Goal: Check status: Check status

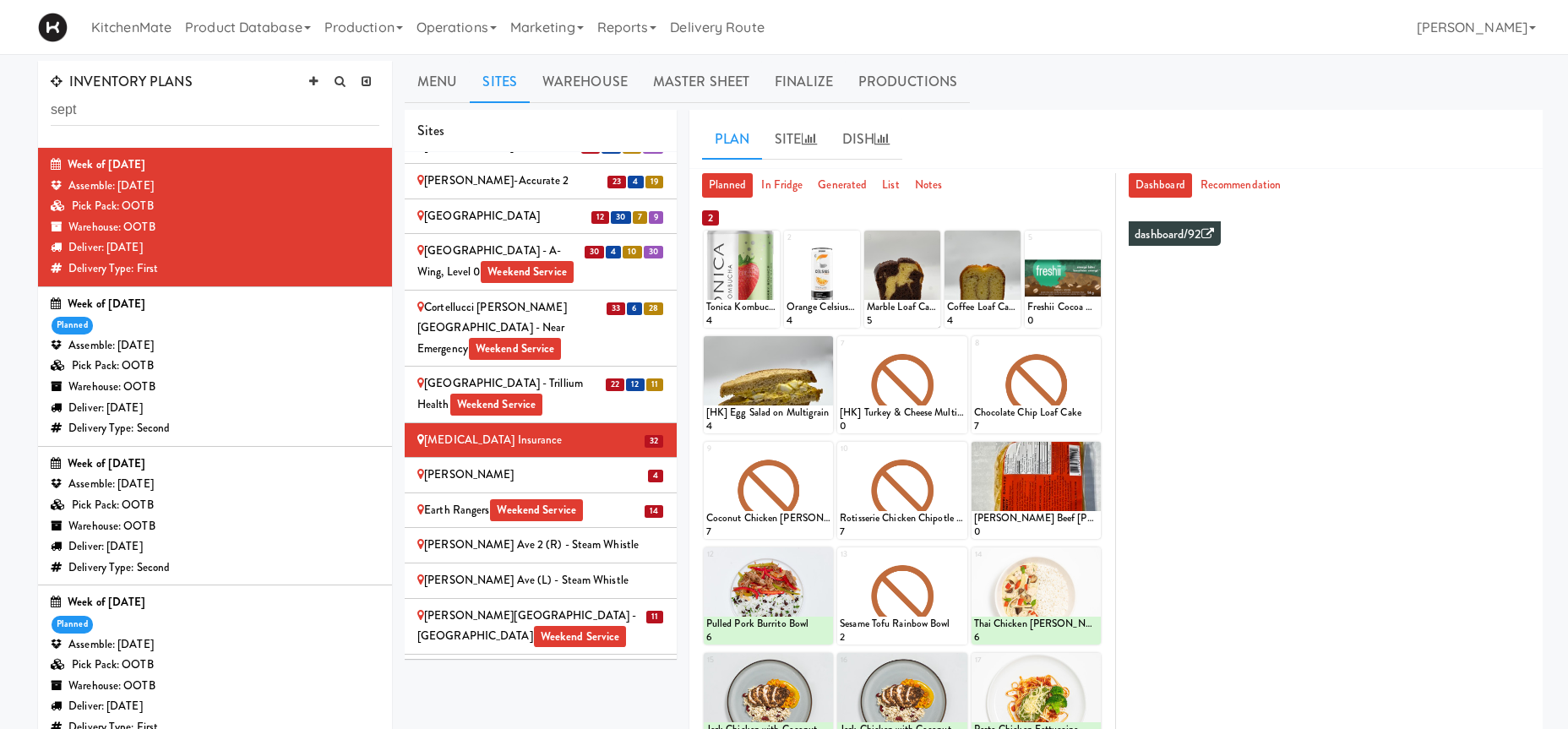
scroll to position [893, 0]
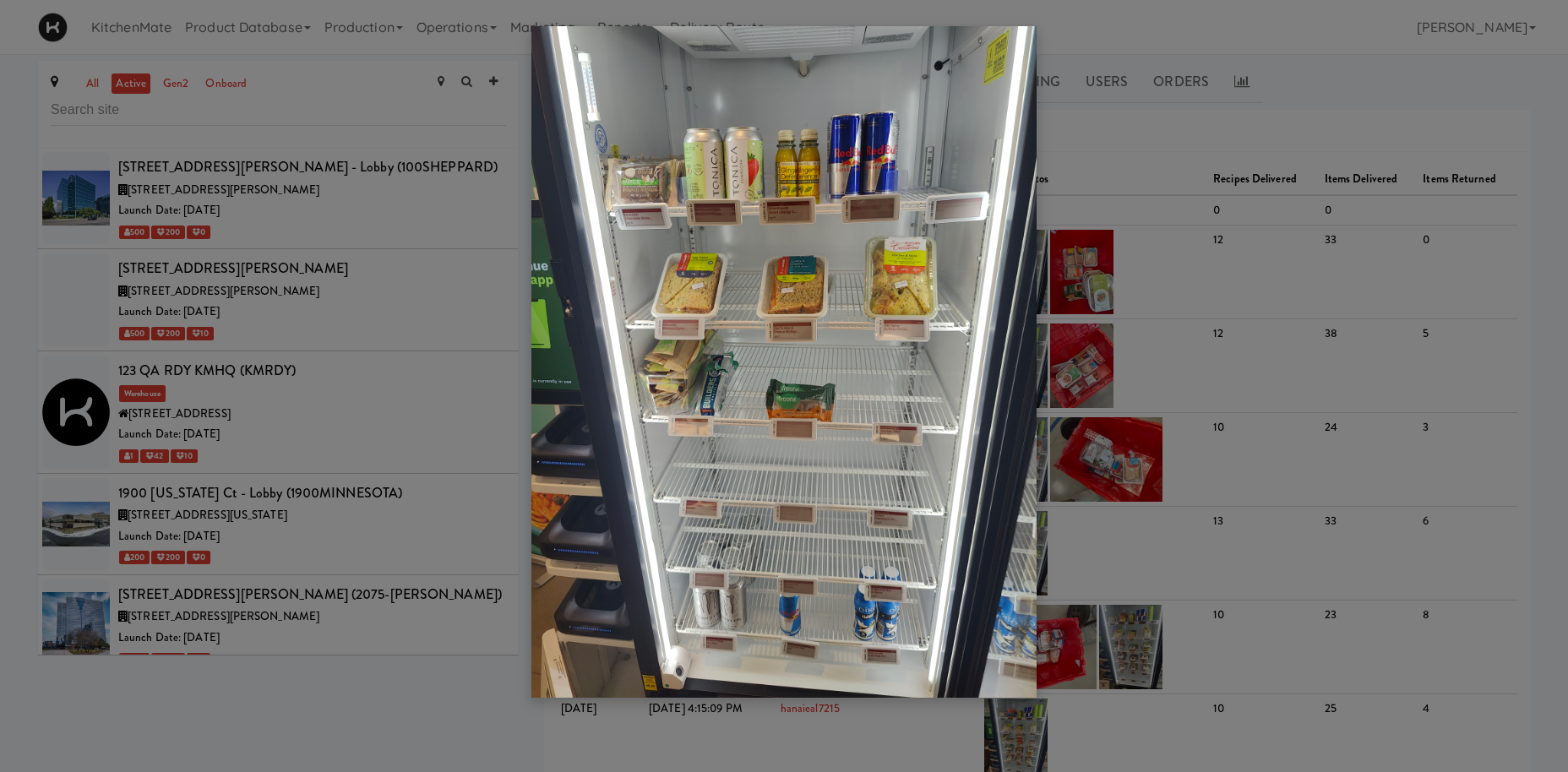
click at [290, 228] on div at bounding box center [784, 386] width 1568 height 772
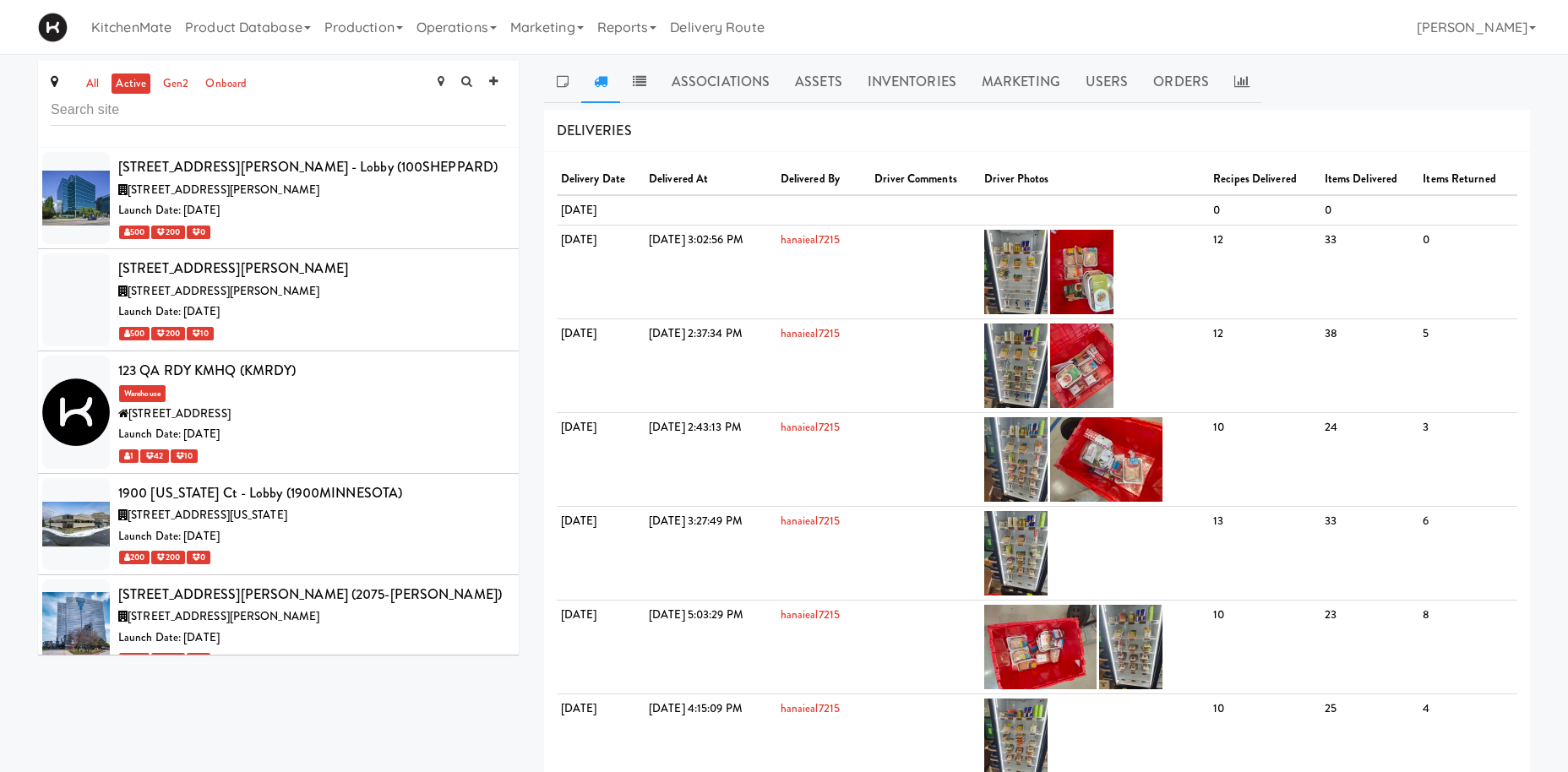
scroll to position [2474, 0]
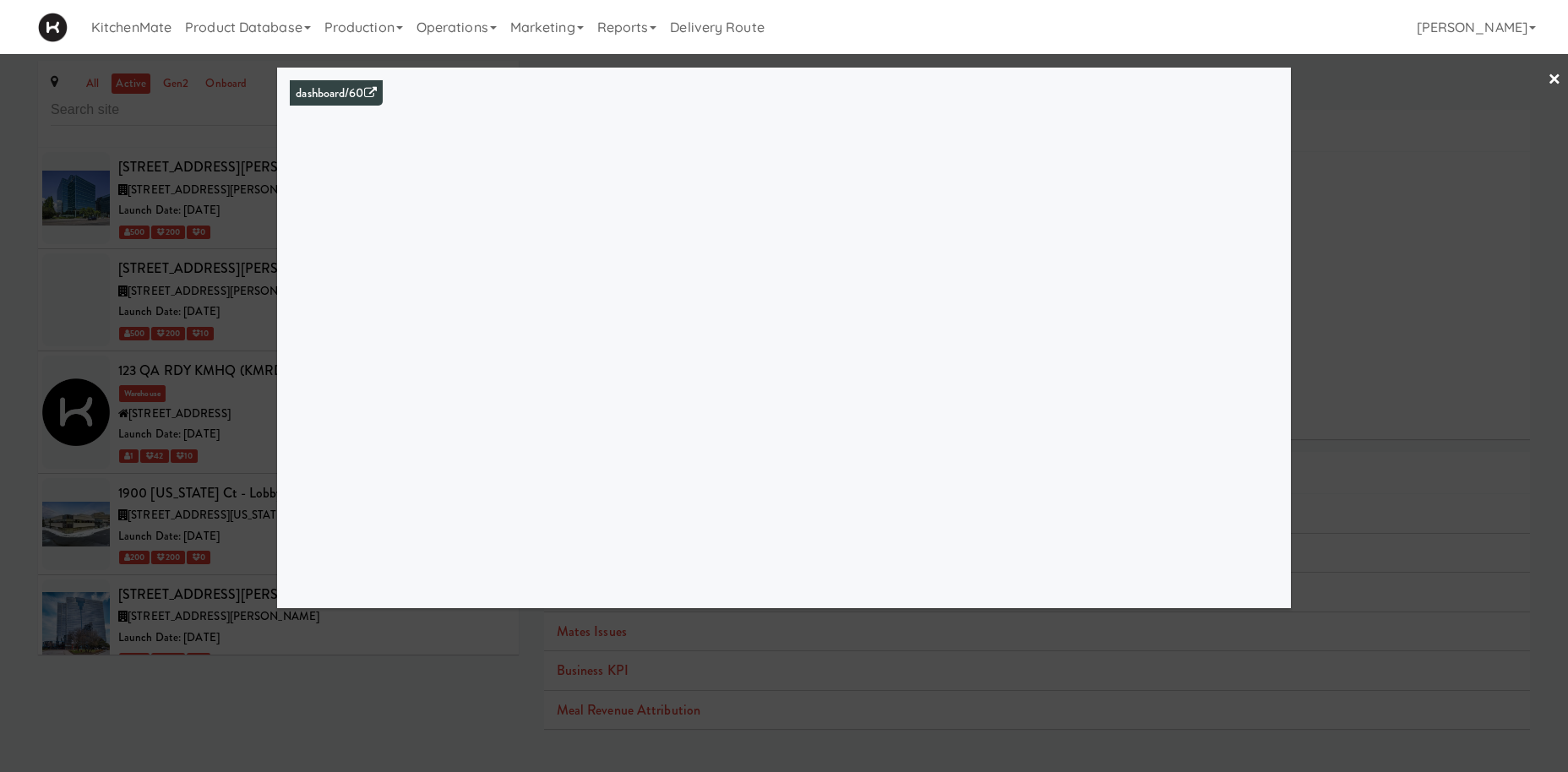
click at [160, 337] on div at bounding box center [784, 386] width 1568 height 772
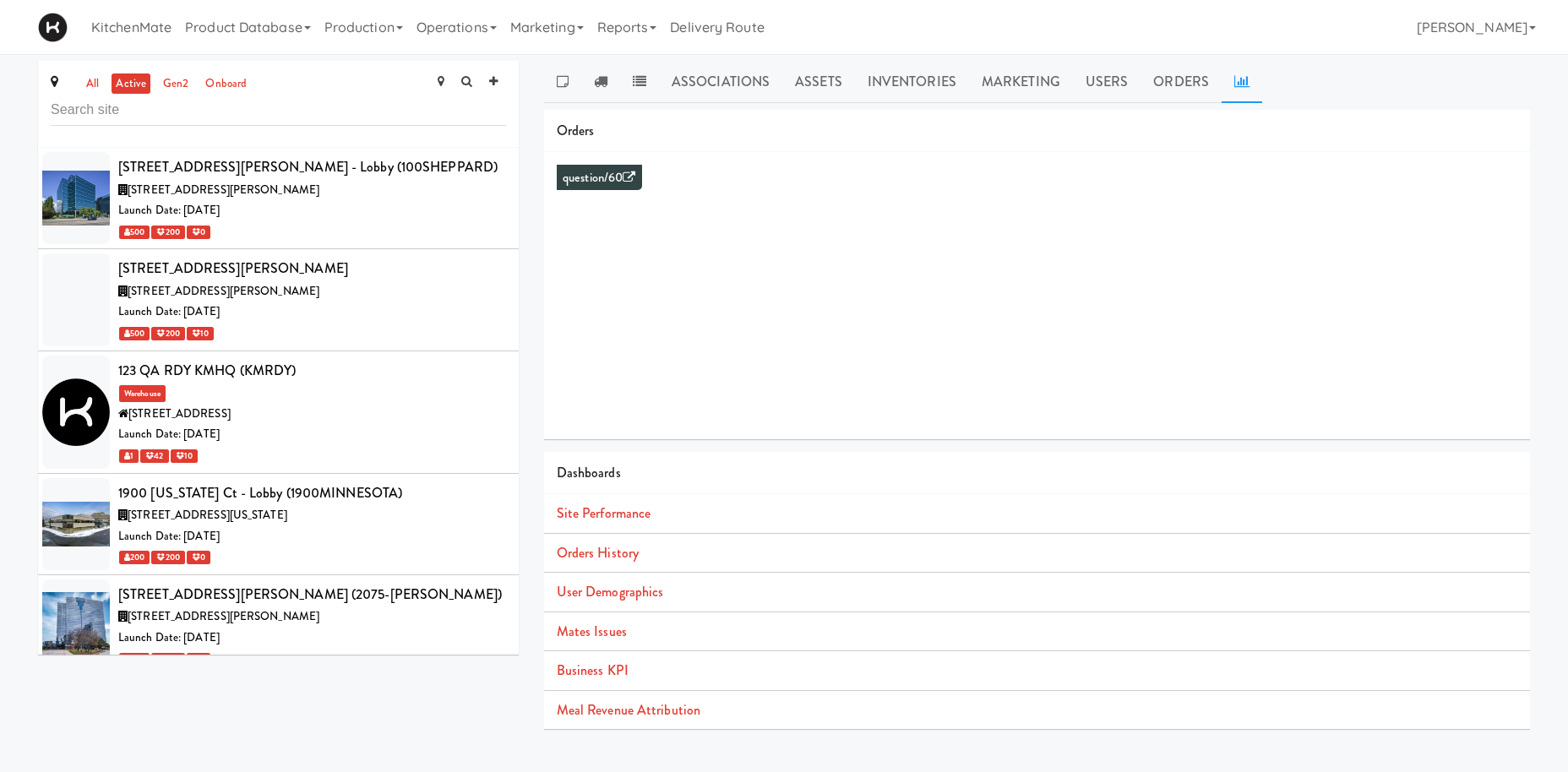
scroll to position [2451, 0]
